Goal: Communication & Community: Share content

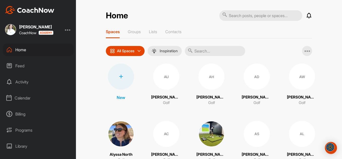
click at [213, 53] on input "text" at bounding box center [215, 51] width 60 height 10
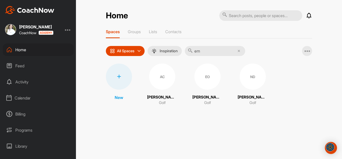
type input "em"
click at [200, 82] on div "EO" at bounding box center [208, 77] width 26 height 26
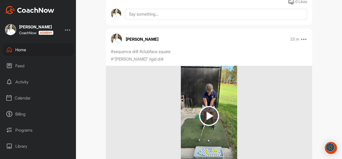
scroll to position [201, 0]
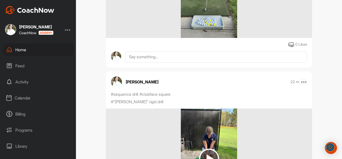
click at [305, 82] on icon at bounding box center [304, 82] width 6 height 6
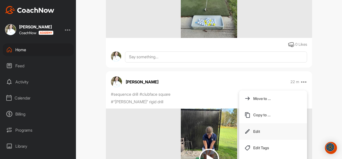
click at [273, 128] on button "Edit" at bounding box center [273, 132] width 68 height 17
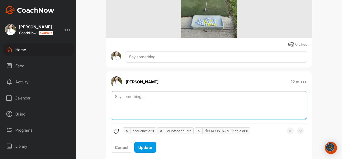
click at [198, 113] on textarea at bounding box center [209, 105] width 196 height 29
type textarea "Working on solid contact and clubface square."
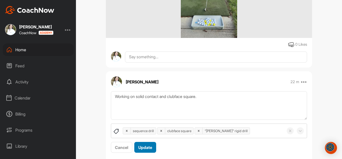
click at [138, 148] on span "Update" at bounding box center [145, 147] width 14 height 5
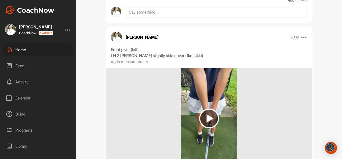
scroll to position [453, 0]
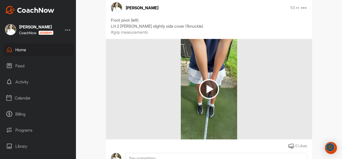
click at [201, 92] on img at bounding box center [209, 89] width 20 height 20
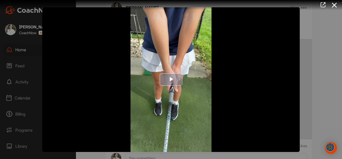
click at [207, 115] on img "Video Player" at bounding box center [171, 79] width 258 height 145
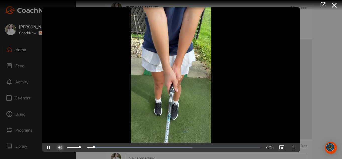
click at [63, 148] on span "Video Player" at bounding box center [60, 148] width 12 height 0
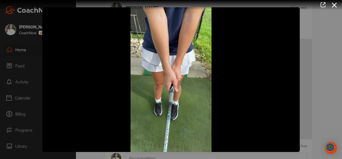
click at [308, 127] on div at bounding box center [171, 79] width 342 height 159
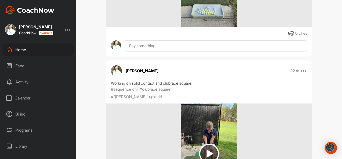
scroll to position [252, 0]
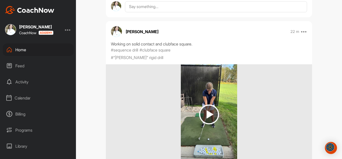
click at [222, 114] on img at bounding box center [209, 114] width 56 height 101
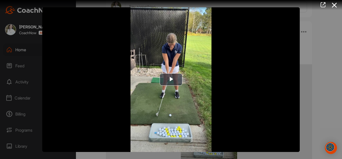
click at [222, 114] on img "Video Player" at bounding box center [171, 79] width 258 height 145
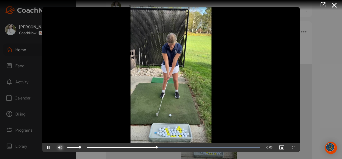
click at [62, 148] on span "Video Player" at bounding box center [60, 148] width 12 height 0
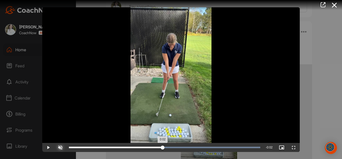
drag, startPoint x: 104, startPoint y: 147, endPoint x: 163, endPoint y: 149, distance: 58.4
click at [163, 149] on div "0:02" at bounding box center [116, 148] width 94 height 2
drag, startPoint x: 159, startPoint y: 147, endPoint x: 173, endPoint y: 146, distance: 14.1
click at [173, 146] on div "Loaded : 100.00% 0:02 0:02" at bounding box center [164, 147] width 197 height 9
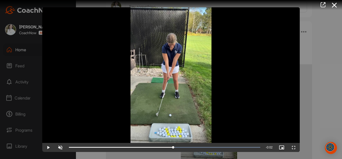
click at [305, 136] on div at bounding box center [171, 79] width 342 height 159
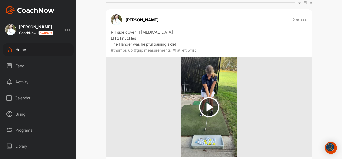
scroll to position [76, 0]
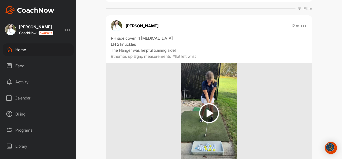
click at [228, 126] on img at bounding box center [209, 113] width 56 height 101
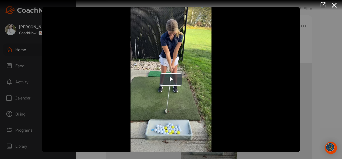
click at [228, 126] on img "Video Player" at bounding box center [171, 79] width 258 height 145
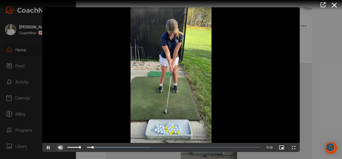
click at [62, 148] on span "Video Player" at bounding box center [60, 148] width 12 height 0
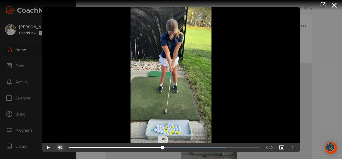
drag, startPoint x: 101, startPoint y: 147, endPoint x: 163, endPoint y: 146, distance: 61.9
click at [163, 147] on div "Loaded : 81.93% 0:08 0:08" at bounding box center [165, 148] width 192 height 2
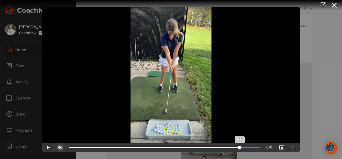
drag, startPoint x: 210, startPoint y: 147, endPoint x: 240, endPoint y: 149, distance: 29.7
click at [240, 149] on div "0:16" at bounding box center [154, 148] width 171 height 2
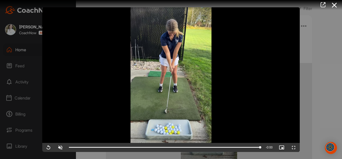
click at [317, 129] on div at bounding box center [171, 79] width 342 height 159
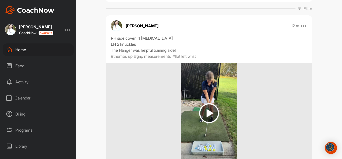
scroll to position [0, 0]
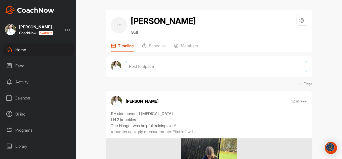
click at [169, 66] on textarea at bounding box center [216, 66] width 182 height 11
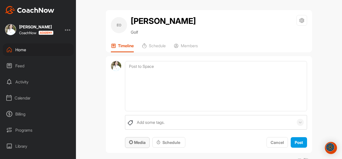
click at [133, 146] on div "Media" at bounding box center [137, 143] width 17 height 6
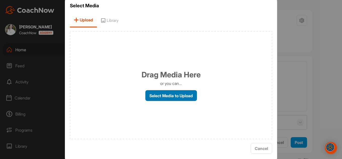
click at [164, 97] on label "Select Media to Upload" at bounding box center [172, 95] width 52 height 11
click at [0, 0] on input "Select Media to Upload" at bounding box center [0, 0] width 0 height 0
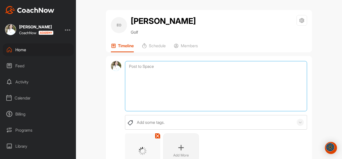
click at [132, 90] on textarea at bounding box center [216, 86] width 182 height 50
type textarea "Lesson Video"
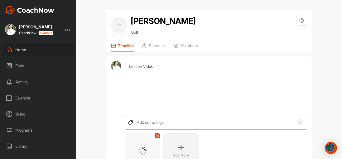
click at [137, 122] on div "Add some tags." at bounding box center [151, 123] width 28 height 6
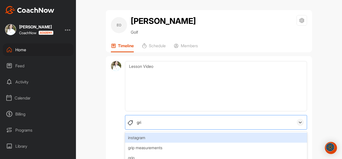
type input "grip"
type input "mea"
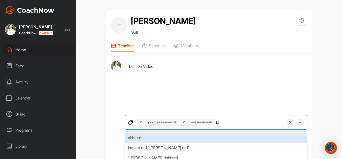
type input "bry"
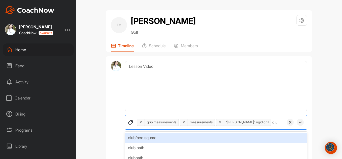
type input "club"
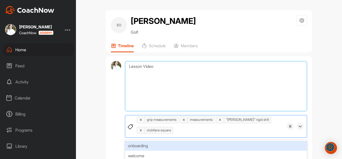
click at [159, 88] on textarea "Lesson Video" at bounding box center [216, 86] width 182 height 50
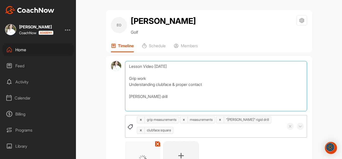
click at [154, 80] on textarea "Lesson Video [DATE] Grip work Understanding clubface & proper contact [PERSON_N…" at bounding box center [216, 86] width 182 height 50
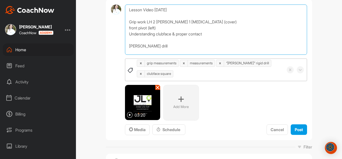
scroll to position [101, 0]
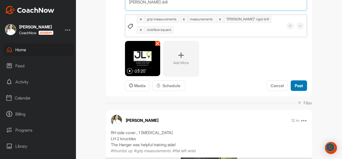
type textarea "Lesson Video [DATE] Grip work LH 2 [PERSON_NAME] 1 [MEDICAL_DATA] (cover) front…"
click at [299, 86] on span "Post" at bounding box center [299, 85] width 8 height 5
